Goal: Task Accomplishment & Management: Use online tool/utility

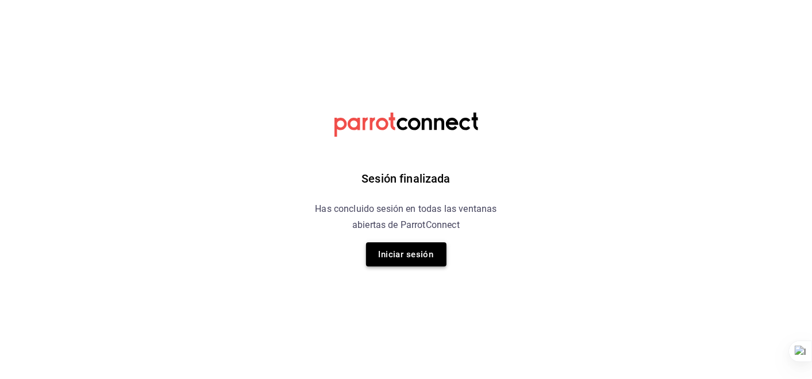
click at [403, 260] on button "Iniciar sesión" at bounding box center [406, 254] width 80 height 24
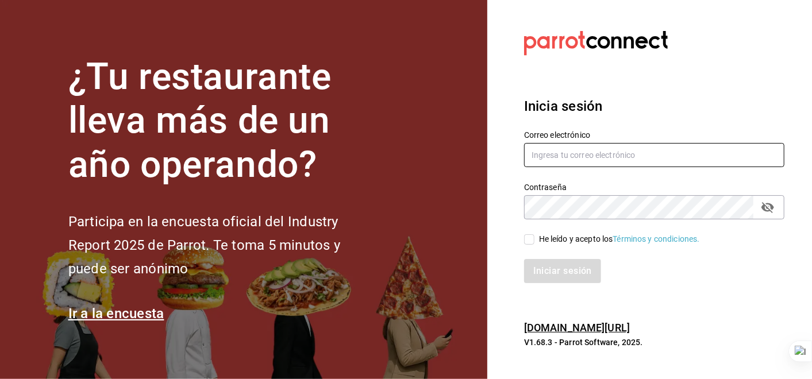
type input "[PERSON_NAME][EMAIL_ADDRESS][PERSON_NAME][DOMAIN_NAME]"
click at [530, 243] on input "He leído y acepto los Términos y condiciones." at bounding box center [529, 239] width 10 height 10
checkbox input "true"
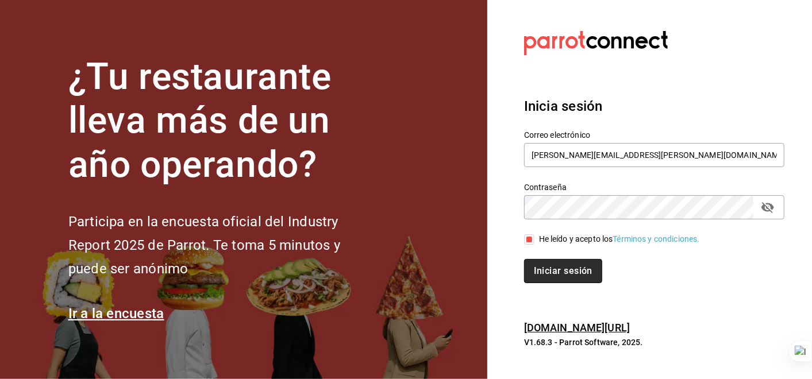
click at [569, 276] on button "Iniciar sesión" at bounding box center [563, 271] width 78 height 24
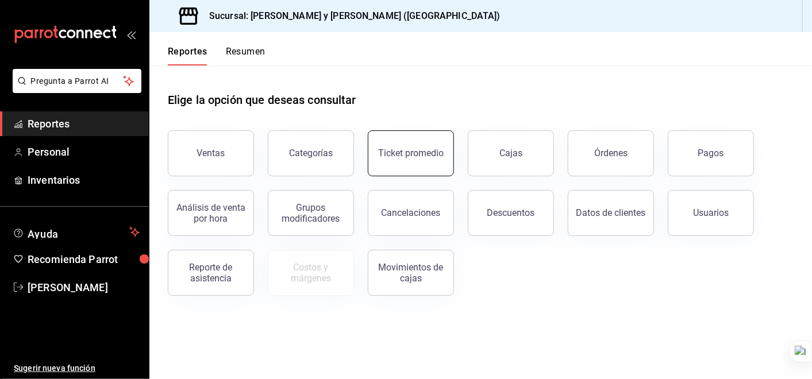
click at [406, 167] on button "Ticket promedio" at bounding box center [411, 153] width 86 height 46
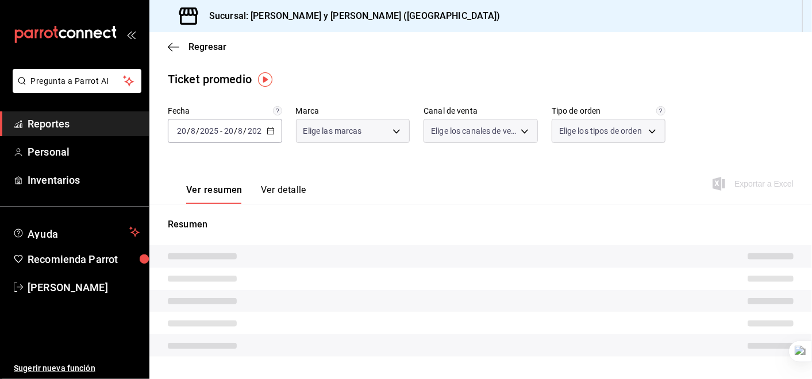
type input "5c4b5436-b9cd-4a1a-b4e8-85329c7394cf"
type input "PARROT,UBER_EATS,RAPPI,DIDI_FOOD,ONLINE"
type input "ba680d0a-1f34-4b04-824e-6ad3acaf04f7,2b77cb70-5460-4e10-9e7c-e3f2a48e8b4b,02b75…"
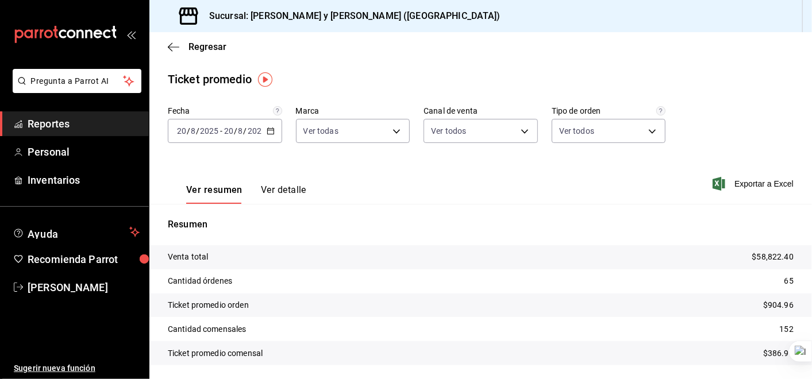
click at [271, 133] on icon "button" at bounding box center [271, 131] width 8 height 8
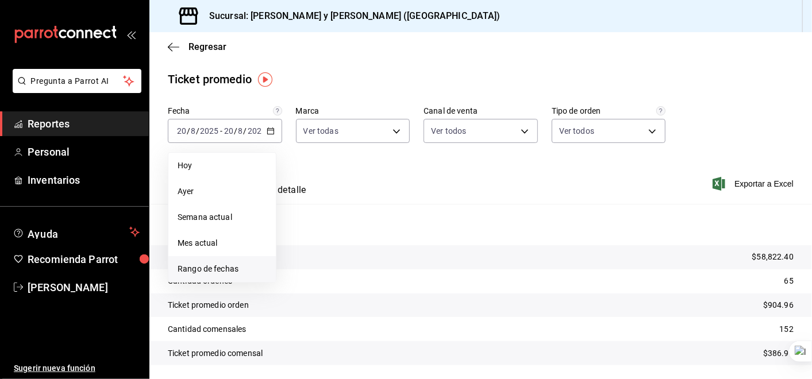
click at [198, 265] on span "Rango de fechas" at bounding box center [222, 269] width 89 height 12
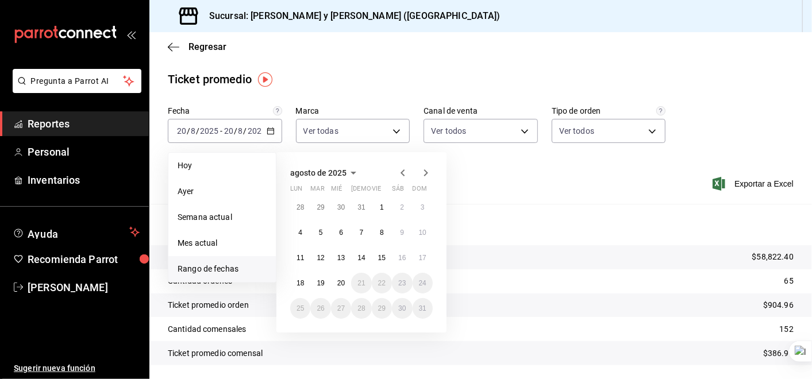
click at [403, 167] on icon "button" at bounding box center [403, 173] width 14 height 14
click at [320, 203] on abbr "1" at bounding box center [321, 207] width 4 height 8
click at [362, 304] on button "31" at bounding box center [361, 308] width 20 height 21
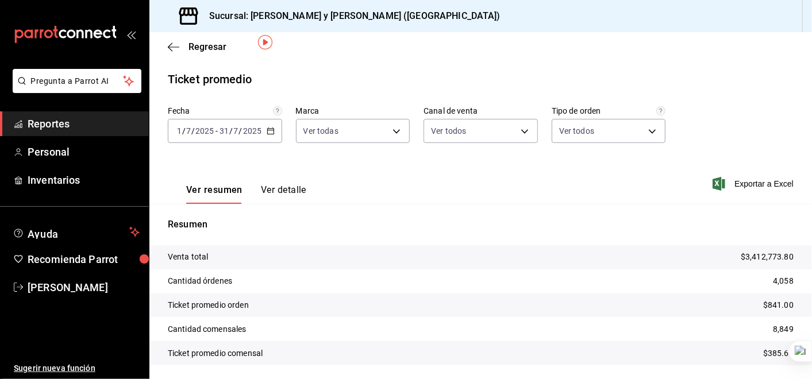
scroll to position [37, 0]
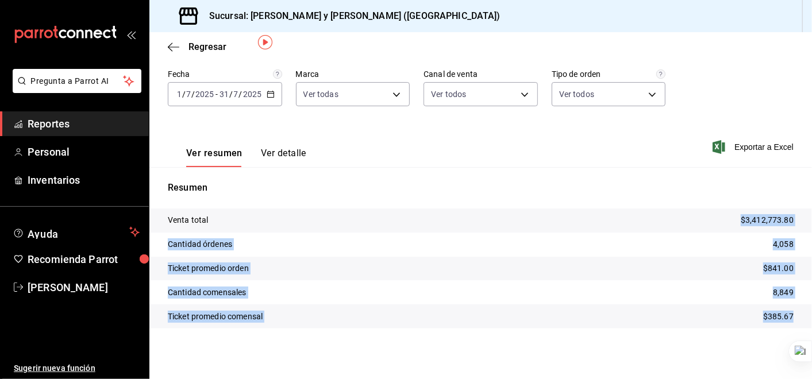
drag, startPoint x: 732, startPoint y: 223, endPoint x: 786, endPoint y: 321, distance: 112.1
click at [786, 321] on tbody "Venta total $3,412,773.80 Cantidad órdenes 4,058 Ticket promedio orden $841.00 …" at bounding box center [480, 269] width 662 height 120
copy tbody "$3,412,773.80 Cantidad órdenes 4,058 Ticket promedio orden $841.00 Cantidad com…"
click at [175, 46] on icon "button" at bounding box center [173, 47] width 11 height 10
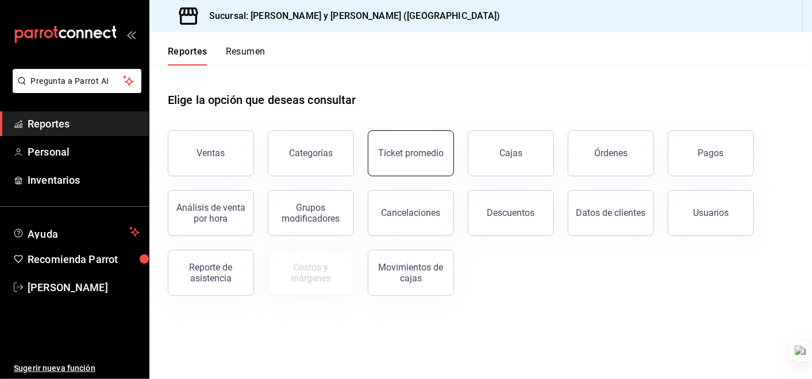
click at [435, 162] on button "Ticket promedio" at bounding box center [411, 153] width 86 height 46
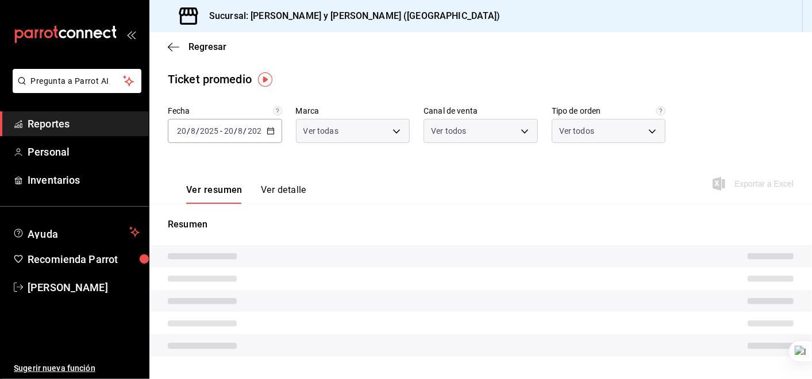
type input "5c4b5436-b9cd-4a1a-b4e8-85329c7394cf"
type input "PARROT,UBER_EATS,RAPPI,DIDI_FOOD,ONLINE"
type input "ba680d0a-1f34-4b04-824e-6ad3acaf04f7,2b77cb70-5460-4e10-9e7c-e3f2a48e8b4b,02b75…"
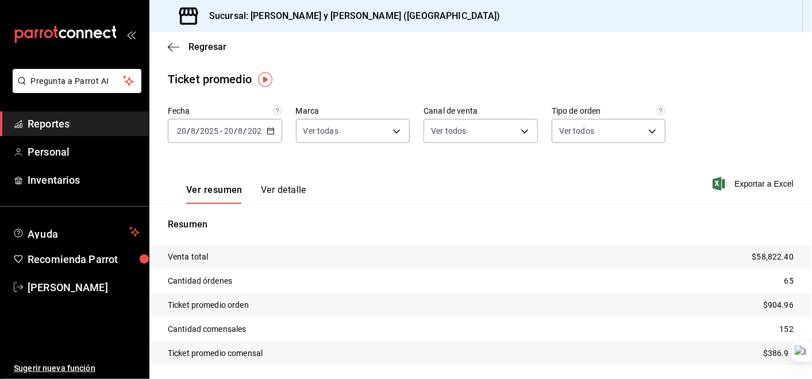
click at [271, 131] on icon "button" at bounding box center [271, 131] width 8 height 8
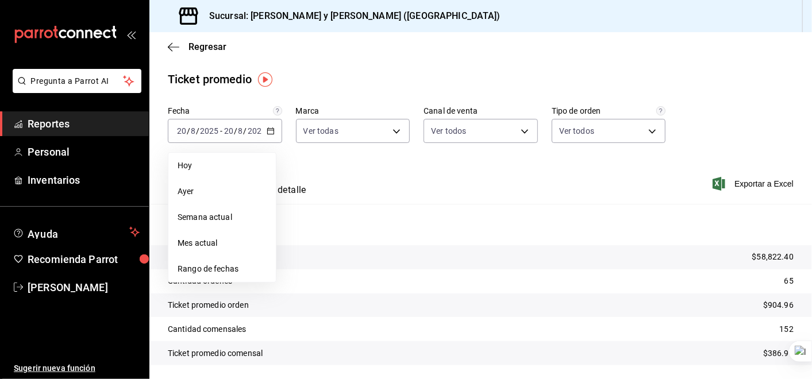
click at [215, 268] on span "Rango de fechas" at bounding box center [222, 269] width 89 height 12
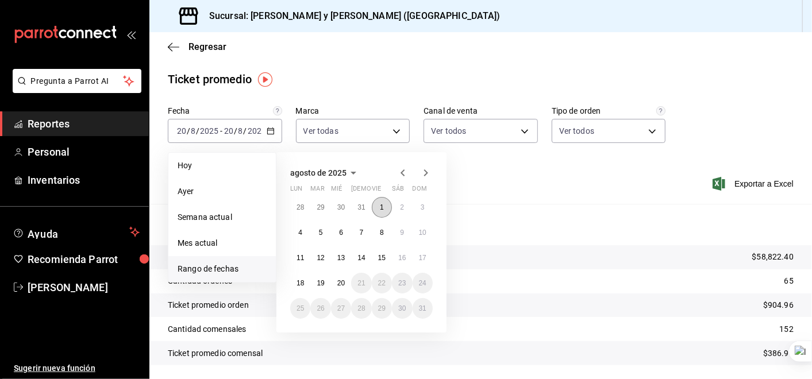
click at [379, 209] on button "1" at bounding box center [382, 207] width 20 height 21
drag, startPoint x: 323, startPoint y: 281, endPoint x: 318, endPoint y: 292, distance: 12.3
click at [318, 292] on button "19" at bounding box center [320, 283] width 20 height 21
